Goal: Task Accomplishment & Management: Use online tool/utility

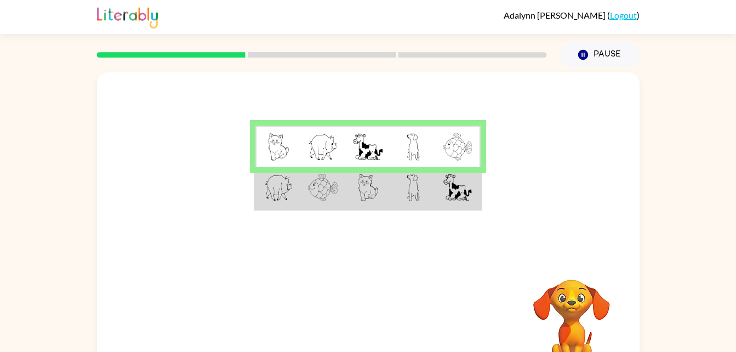
click at [319, 193] on img at bounding box center [323, 187] width 30 height 27
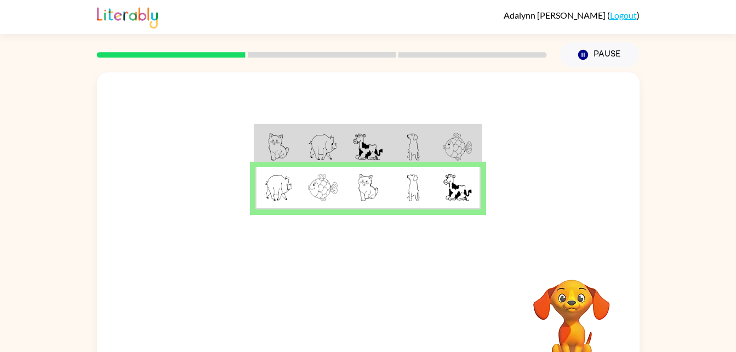
click at [319, 193] on img at bounding box center [323, 187] width 30 height 27
click at [383, 323] on button "button" at bounding box center [368, 323] width 70 height 40
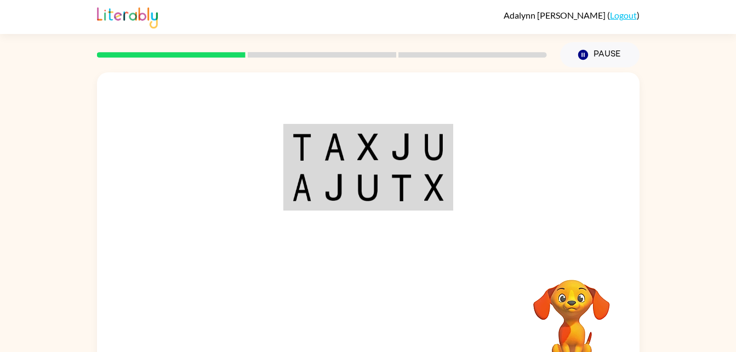
click at [383, 323] on div at bounding box center [449, 323] width 162 height 123
click at [327, 286] on div "Your browser must support playing .mp4 files to use Literably. Please try using…" at bounding box center [368, 323] width 542 height 123
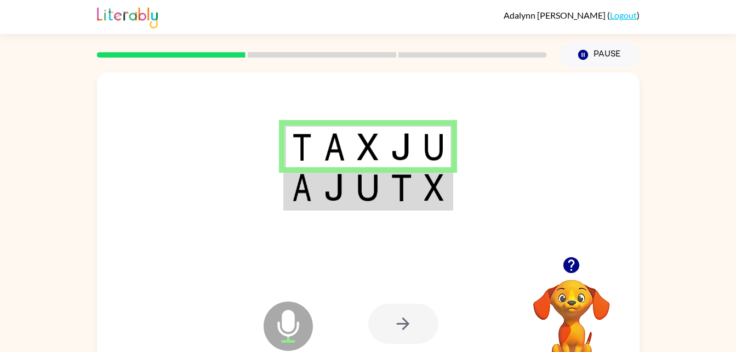
click at [322, 184] on td at bounding box center [334, 188] width 33 height 42
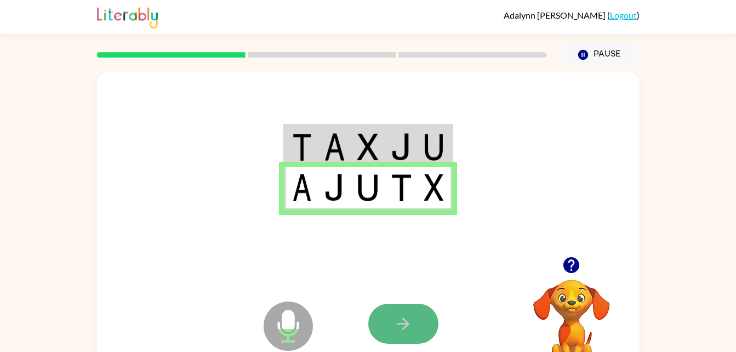
click at [416, 333] on button "button" at bounding box center [403, 323] width 70 height 40
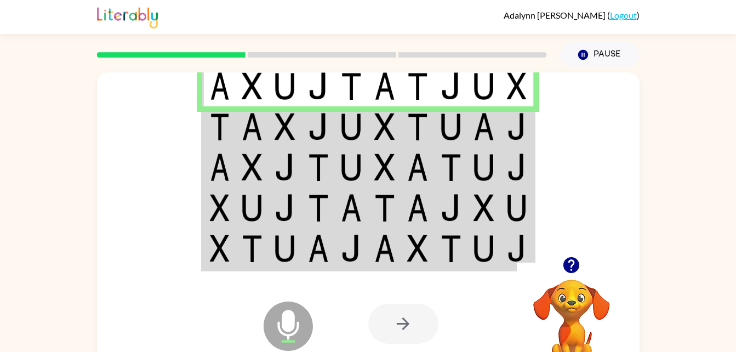
click at [222, 124] on img at bounding box center [220, 126] width 20 height 27
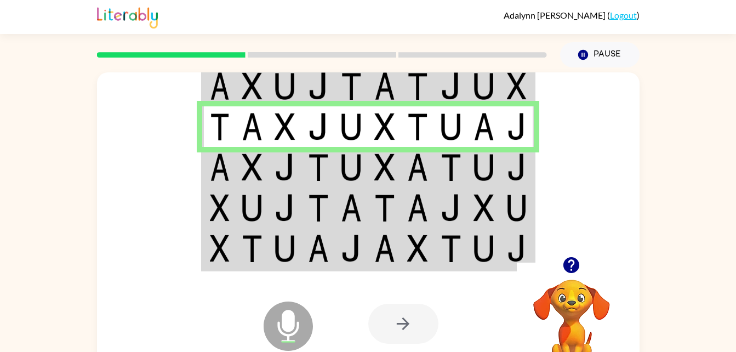
click at [236, 156] on td at bounding box center [252, 167] width 33 height 41
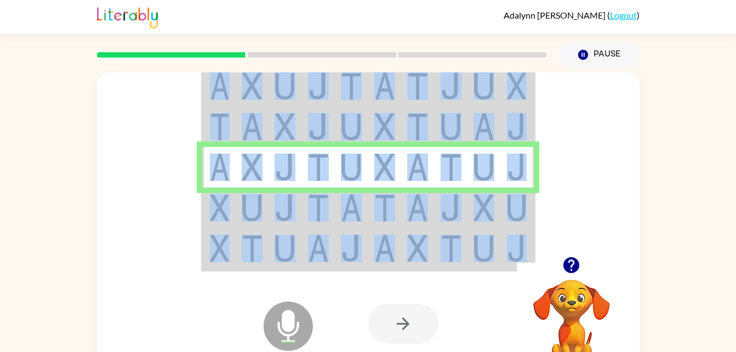
click at [236, 156] on td at bounding box center [252, 167] width 33 height 41
drag, startPoint x: 236, startPoint y: 156, endPoint x: 236, endPoint y: 164, distance: 7.7
click at [236, 164] on td at bounding box center [252, 167] width 33 height 41
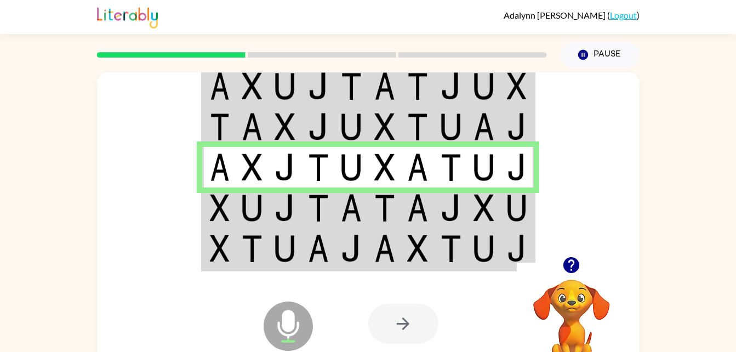
click at [248, 222] on td at bounding box center [252, 207] width 33 height 41
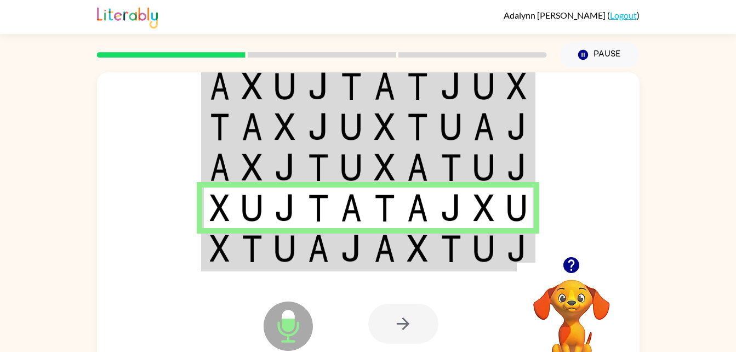
click at [213, 254] on img at bounding box center [220, 247] width 20 height 27
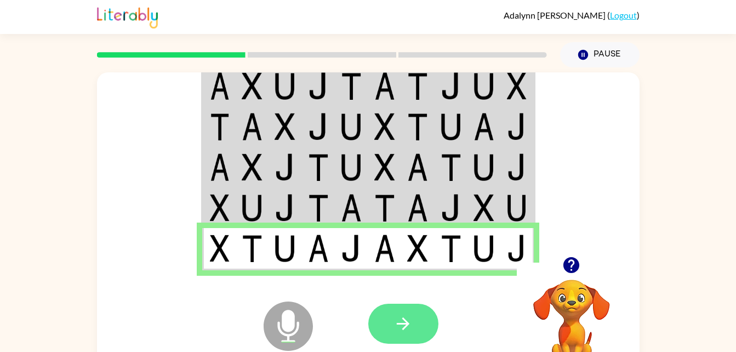
click at [402, 321] on icon "button" at bounding box center [402, 323] width 19 height 19
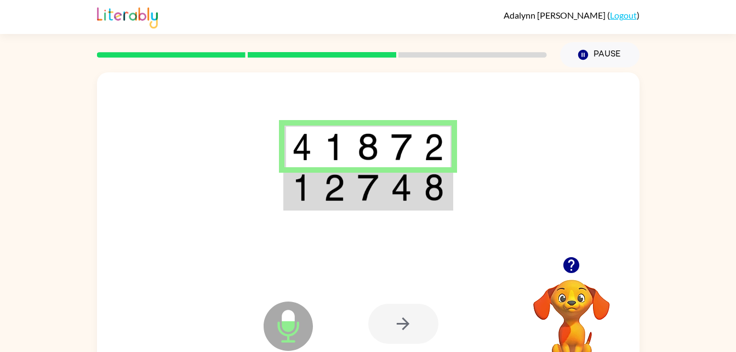
click at [336, 181] on img at bounding box center [334, 187] width 21 height 27
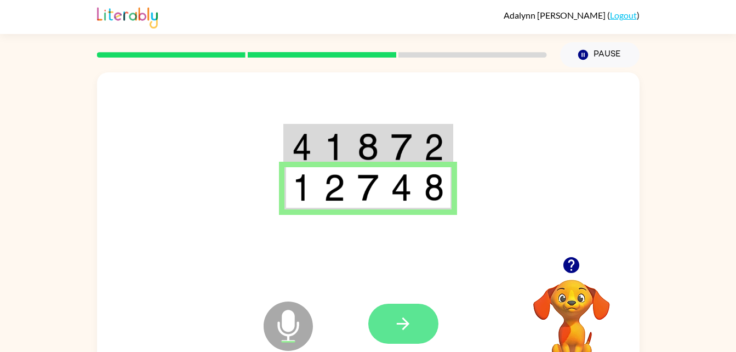
click at [380, 312] on button "button" at bounding box center [403, 323] width 70 height 40
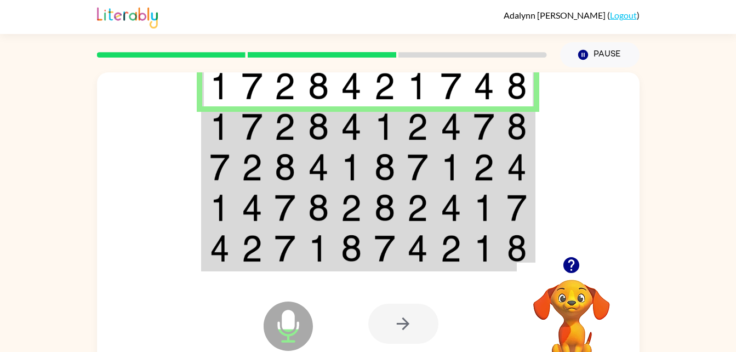
click at [299, 126] on td at bounding box center [284, 126] width 33 height 41
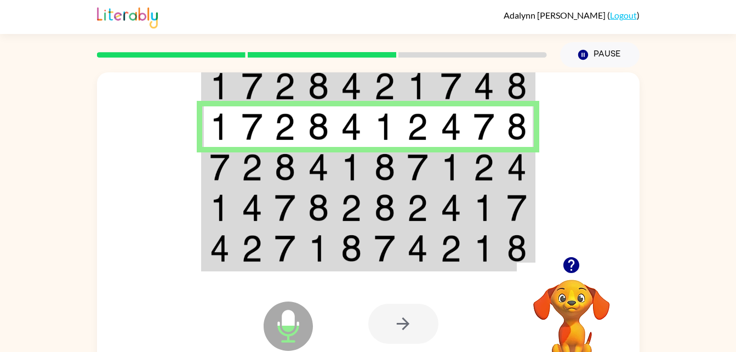
click at [298, 171] on td at bounding box center [284, 167] width 33 height 41
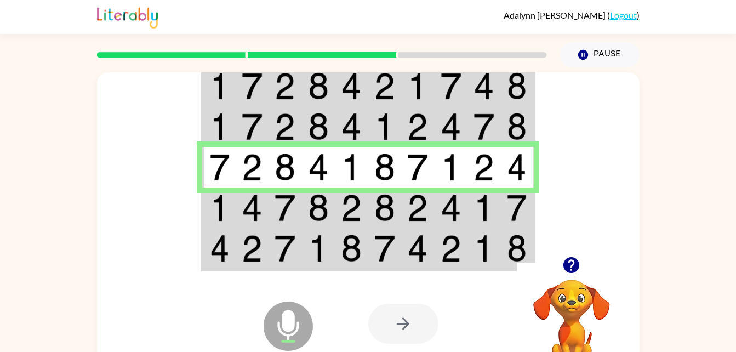
click at [256, 201] on img at bounding box center [252, 207] width 21 height 27
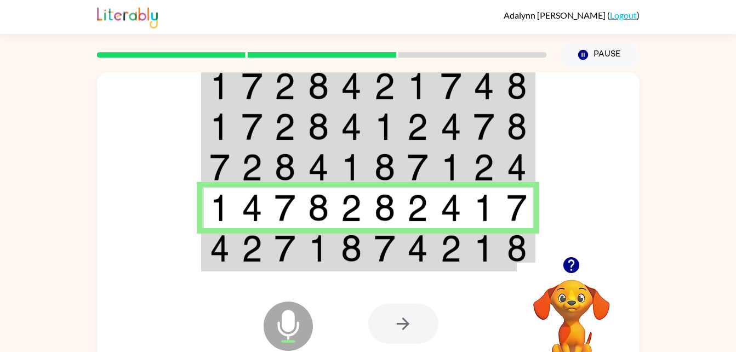
click at [257, 242] on img at bounding box center [252, 247] width 21 height 27
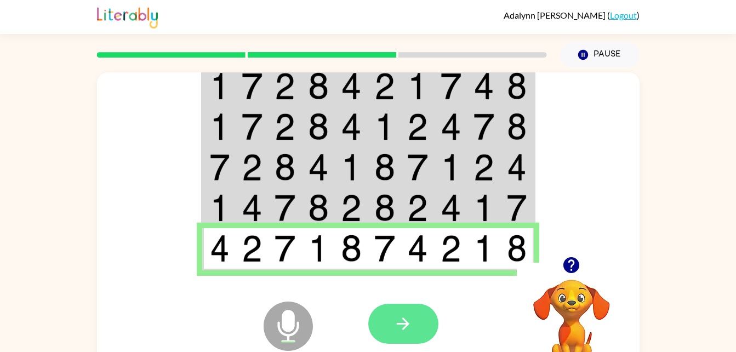
click at [384, 320] on button "button" at bounding box center [403, 323] width 70 height 40
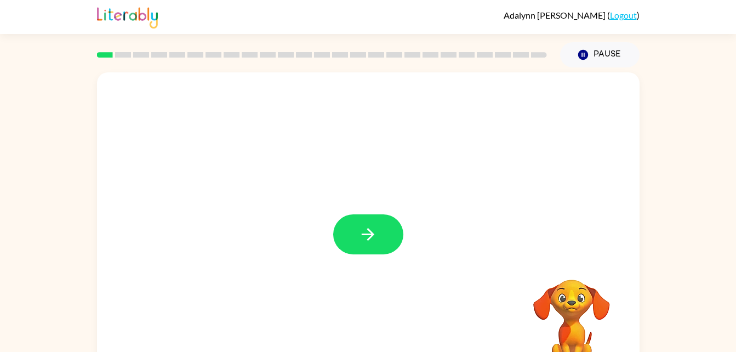
click at [358, 213] on div at bounding box center [368, 228] width 542 height 313
click at [358, 244] on button "button" at bounding box center [368, 234] width 70 height 40
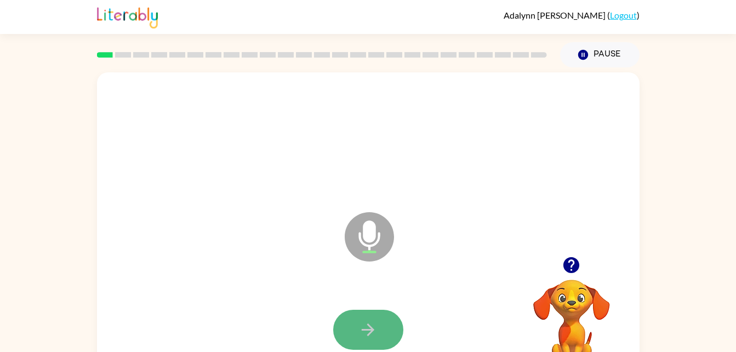
click at [379, 324] on button "button" at bounding box center [368, 329] width 70 height 40
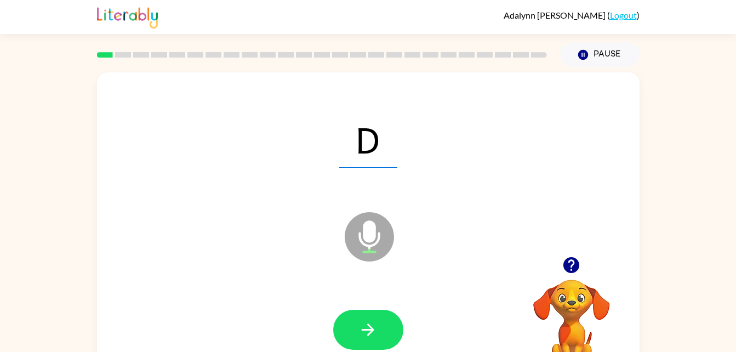
click at [377, 324] on button "button" at bounding box center [368, 329] width 70 height 40
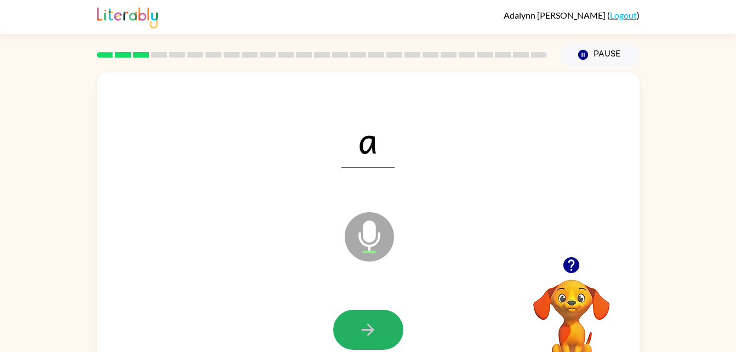
click at [377, 324] on button "button" at bounding box center [368, 329] width 70 height 40
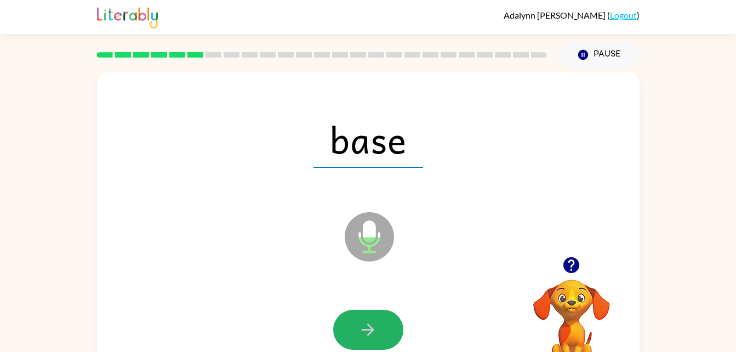
click at [377, 324] on button "button" at bounding box center [368, 329] width 70 height 40
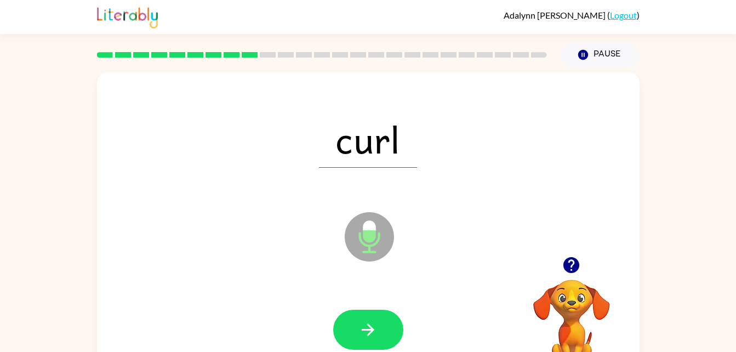
click at [377, 324] on button "button" at bounding box center [368, 329] width 70 height 40
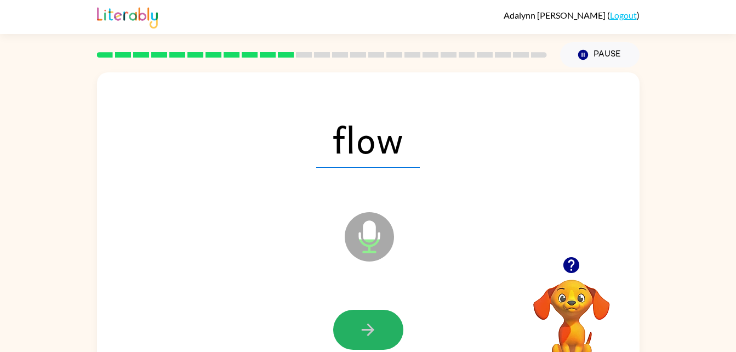
click at [377, 324] on button "button" at bounding box center [368, 329] width 70 height 40
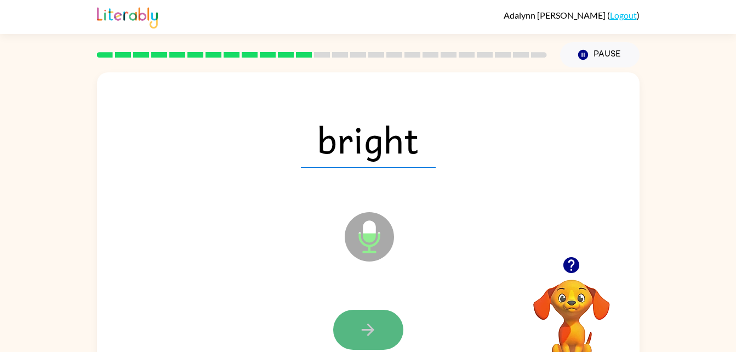
drag, startPoint x: 377, startPoint y: 324, endPoint x: 342, endPoint y: 337, distance: 37.4
click at [342, 337] on button "button" at bounding box center [368, 329] width 70 height 40
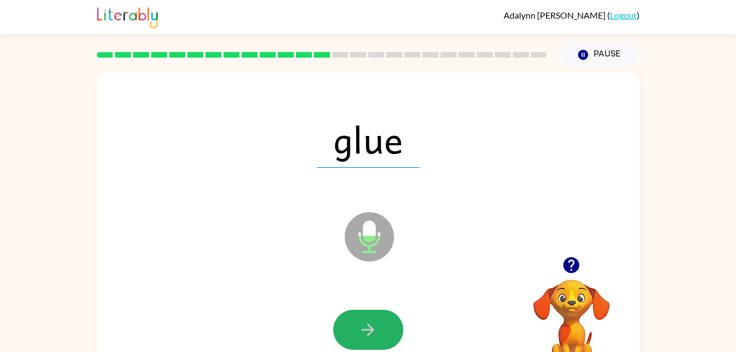
click at [342, 337] on button "button" at bounding box center [368, 329] width 70 height 40
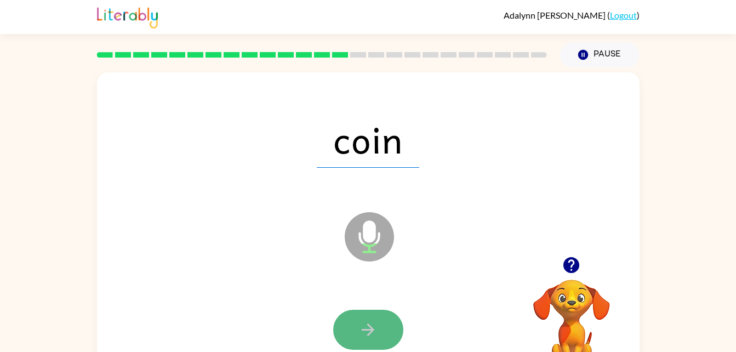
click at [351, 332] on button "button" at bounding box center [368, 329] width 70 height 40
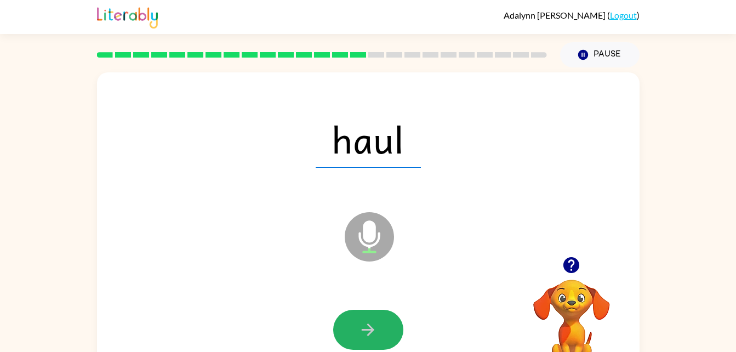
click at [351, 332] on button "button" at bounding box center [368, 329] width 70 height 40
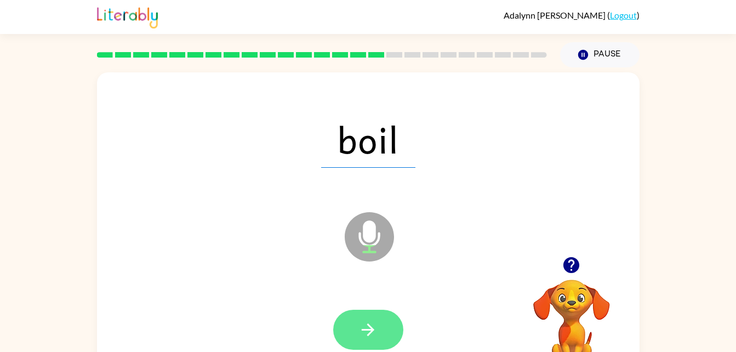
click at [359, 312] on button "button" at bounding box center [368, 329] width 70 height 40
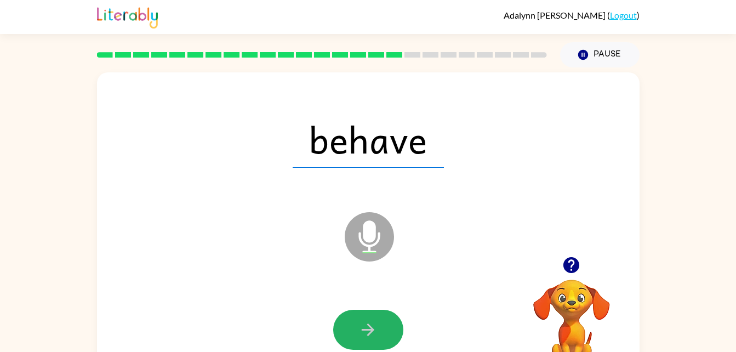
click at [359, 312] on button "button" at bounding box center [368, 329] width 70 height 40
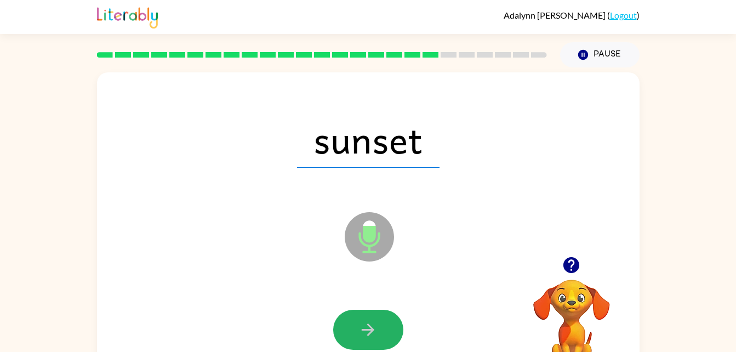
click at [359, 312] on button "button" at bounding box center [368, 329] width 70 height 40
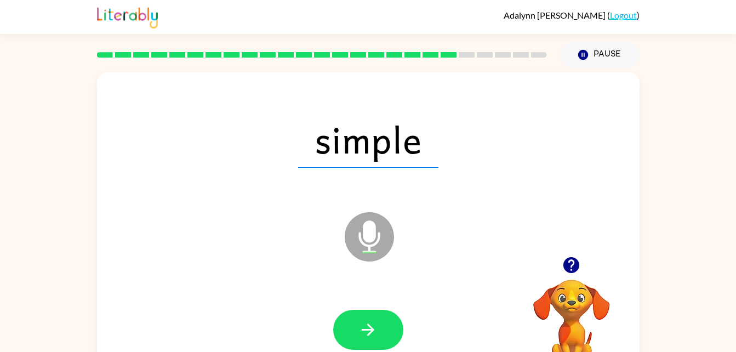
drag, startPoint x: 359, startPoint y: 312, endPoint x: 353, endPoint y: 316, distance: 7.0
click at [353, 316] on button "button" at bounding box center [368, 329] width 70 height 40
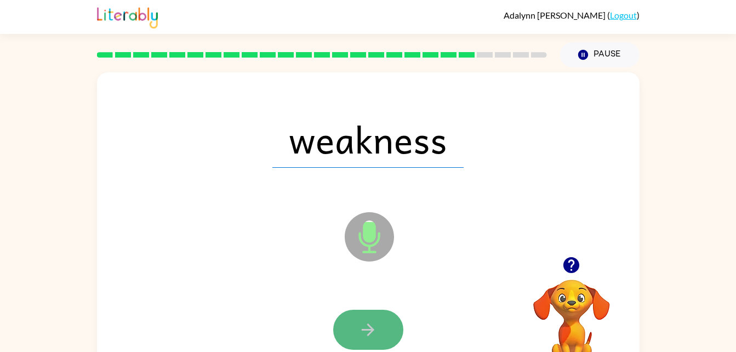
click at [353, 316] on button "button" at bounding box center [368, 329] width 70 height 40
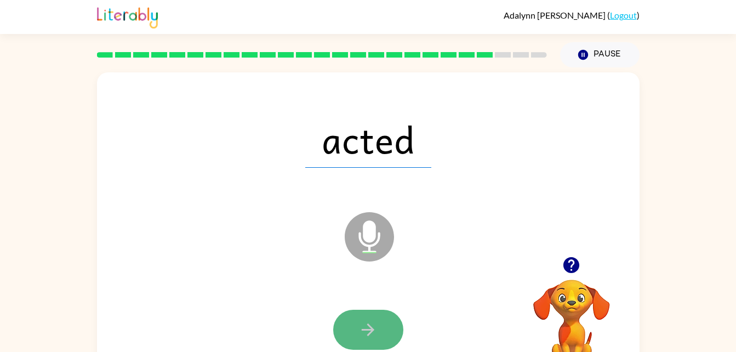
click at [375, 325] on icon "button" at bounding box center [367, 329] width 19 height 19
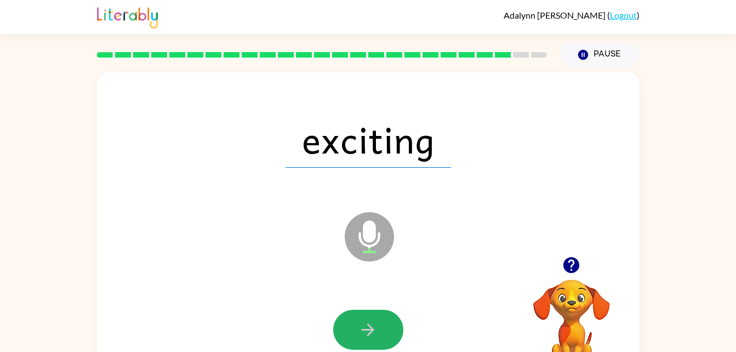
click at [375, 325] on icon "button" at bounding box center [367, 329] width 19 height 19
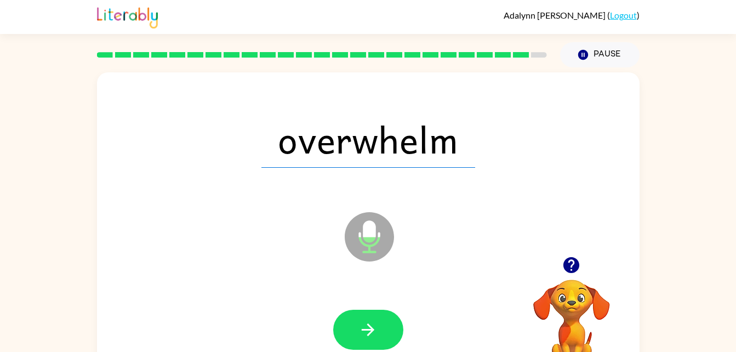
click at [375, 325] on icon "button" at bounding box center [367, 329] width 19 height 19
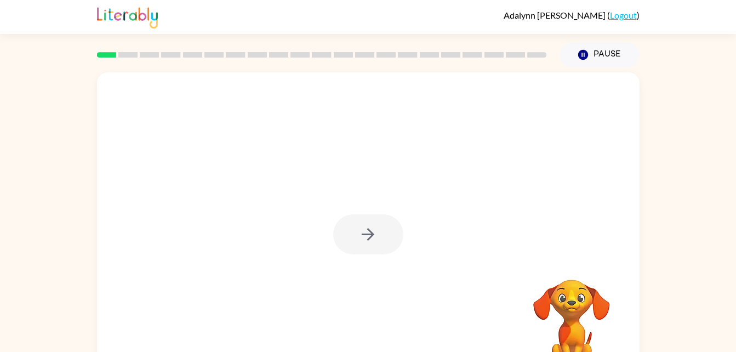
click at [379, 247] on div at bounding box center [368, 234] width 70 height 40
click at [379, 241] on button "button" at bounding box center [368, 234] width 70 height 40
click at [379, 241] on div at bounding box center [368, 228] width 542 height 313
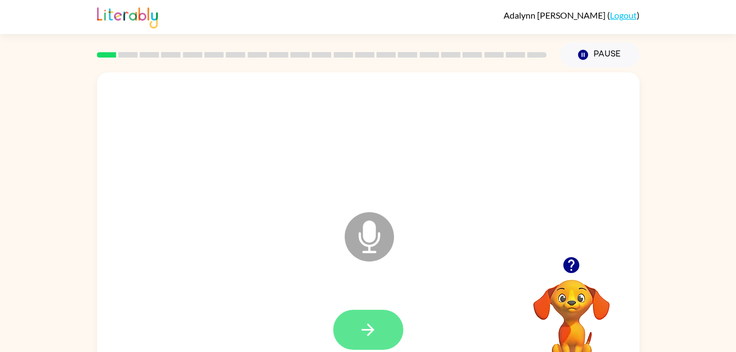
click at [380, 332] on button "button" at bounding box center [368, 329] width 70 height 40
